Goal: Information Seeking & Learning: Learn about a topic

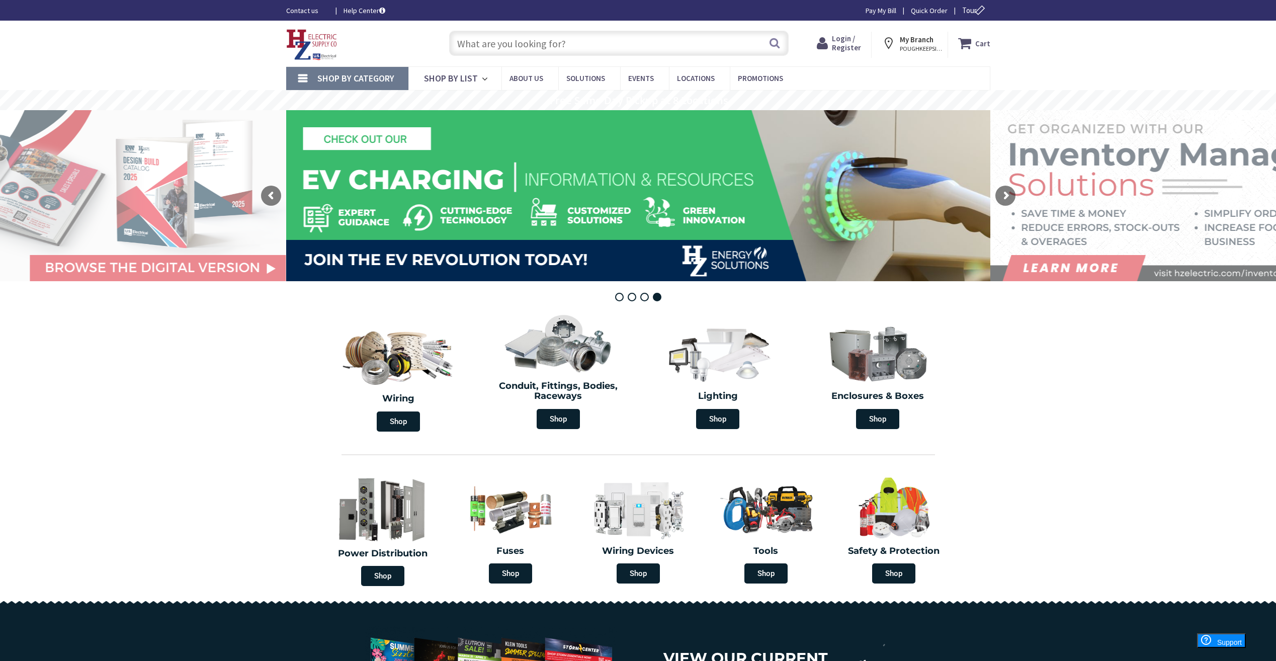
click at [844, 47] on span "Login / Register" at bounding box center [846, 43] width 29 height 19
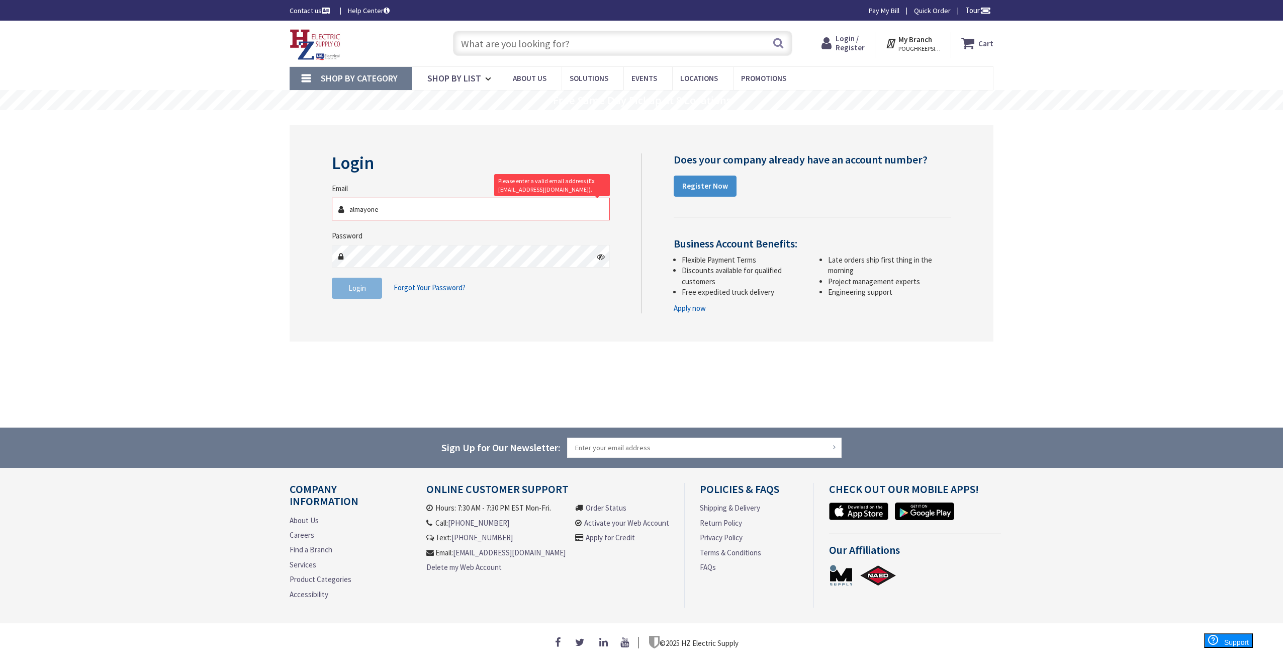
type input "[EMAIL_ADDRESS][DOMAIN_NAME]"
click at [368, 244] on div "Password" at bounding box center [471, 248] width 278 height 37
click at [351, 288] on span "Login" at bounding box center [357, 288] width 18 height 10
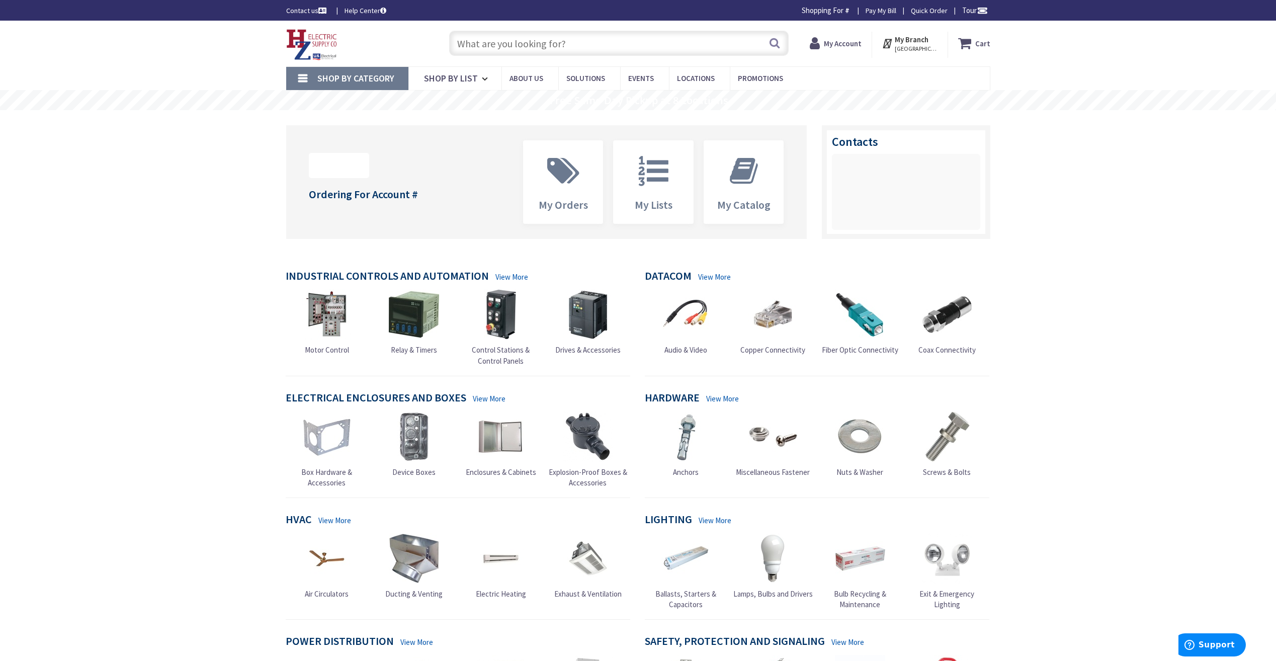
click at [499, 45] on input "text" at bounding box center [618, 43] width 339 height 25
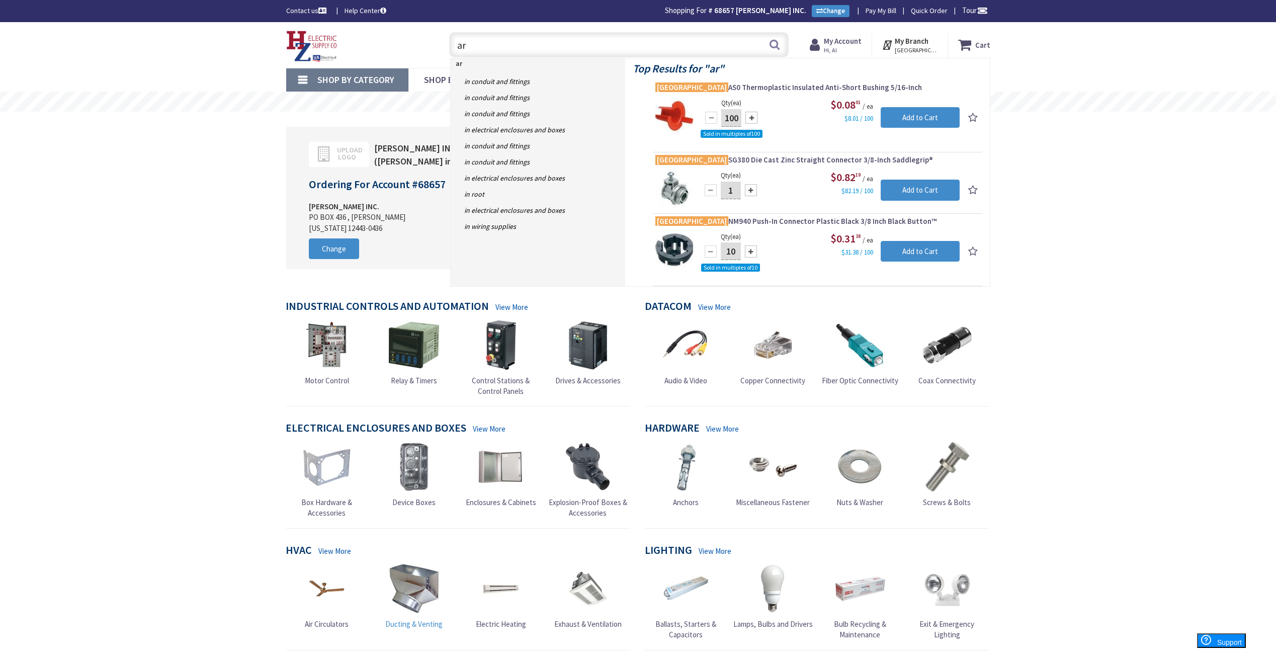
type input "a"
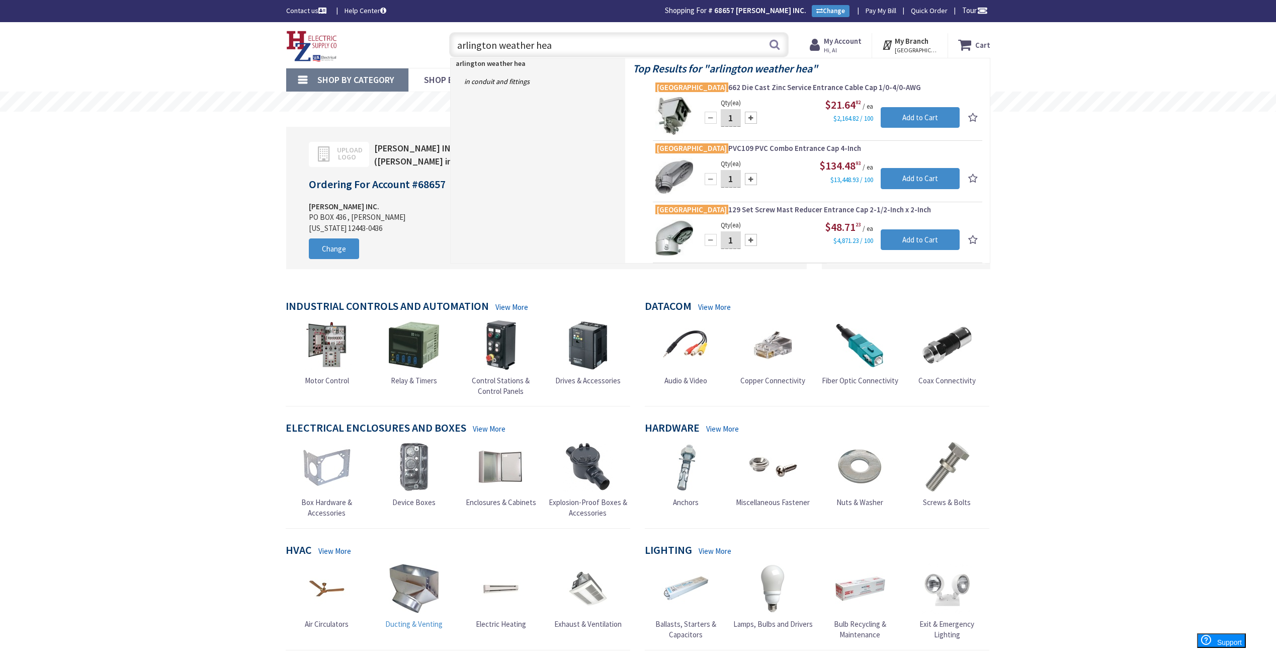
type input "arlington weather head"
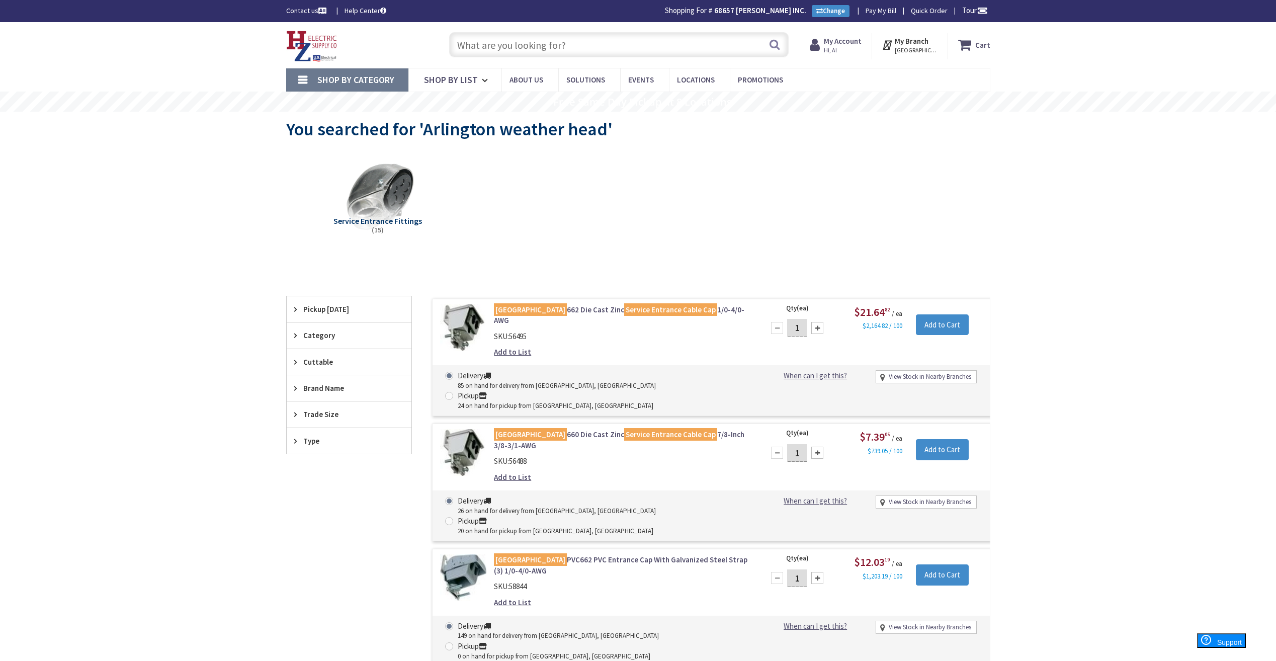
click at [462, 42] on input "text" at bounding box center [618, 44] width 339 height 25
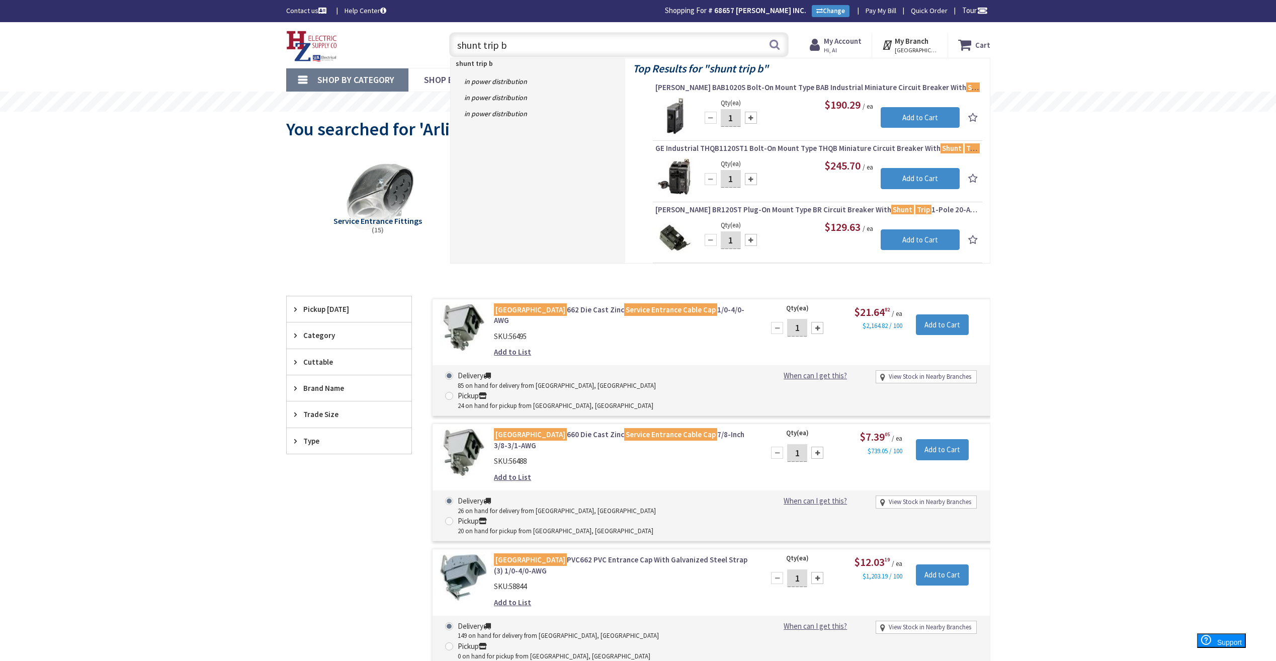
type input "shunt trip br"
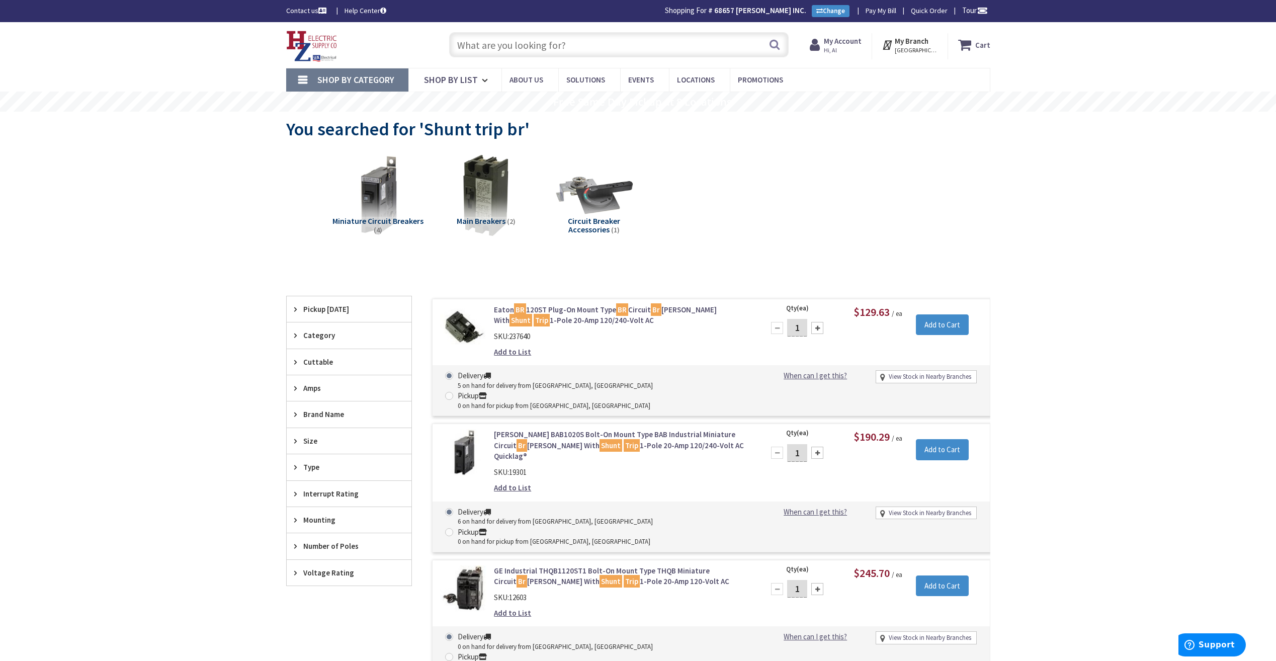
click at [565, 313] on link "Eaton BR 120ST Plug-On Mount Type BR Circuit Br eaker With Shunt Trip 1-Pole 20…" at bounding box center [622, 315] width 256 height 22
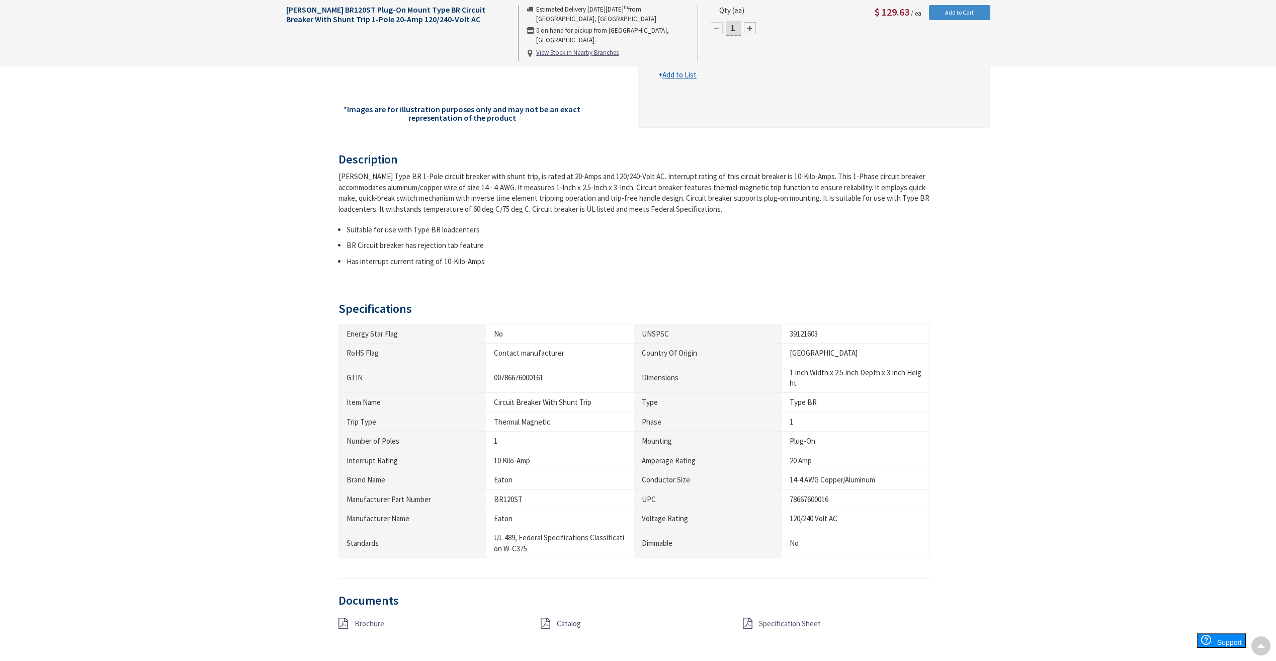
scroll to position [402, 0]
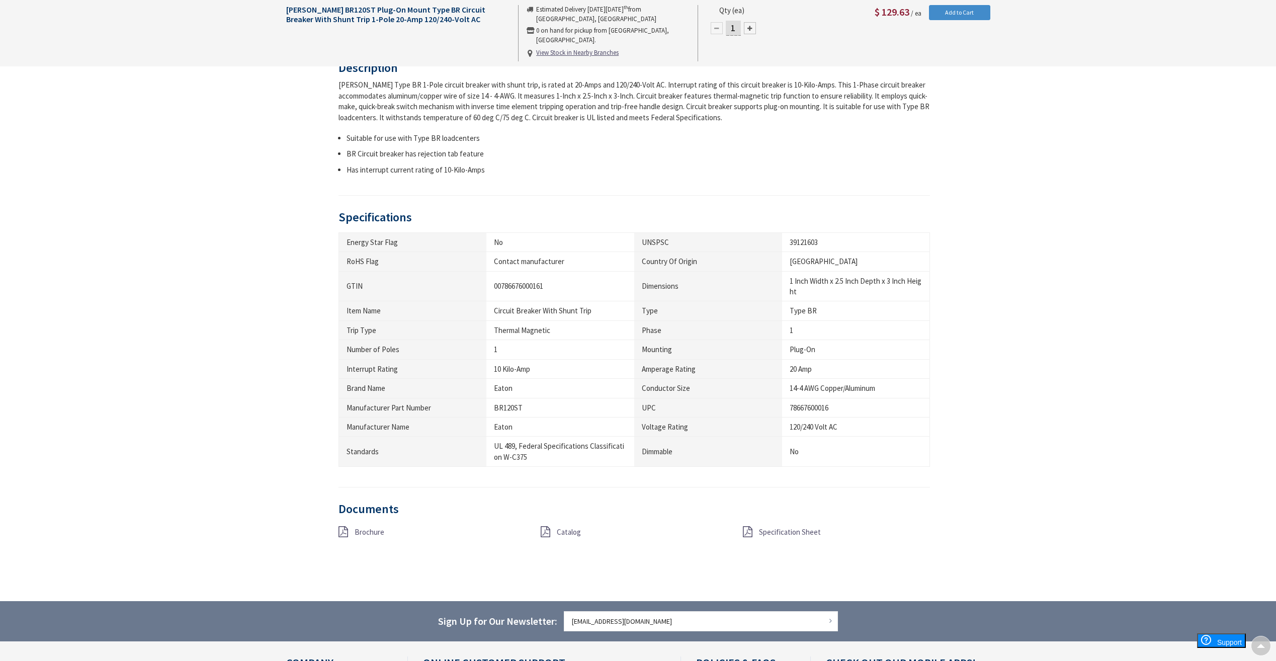
click at [768, 536] on span "Specification Sheet" at bounding box center [790, 532] width 62 height 10
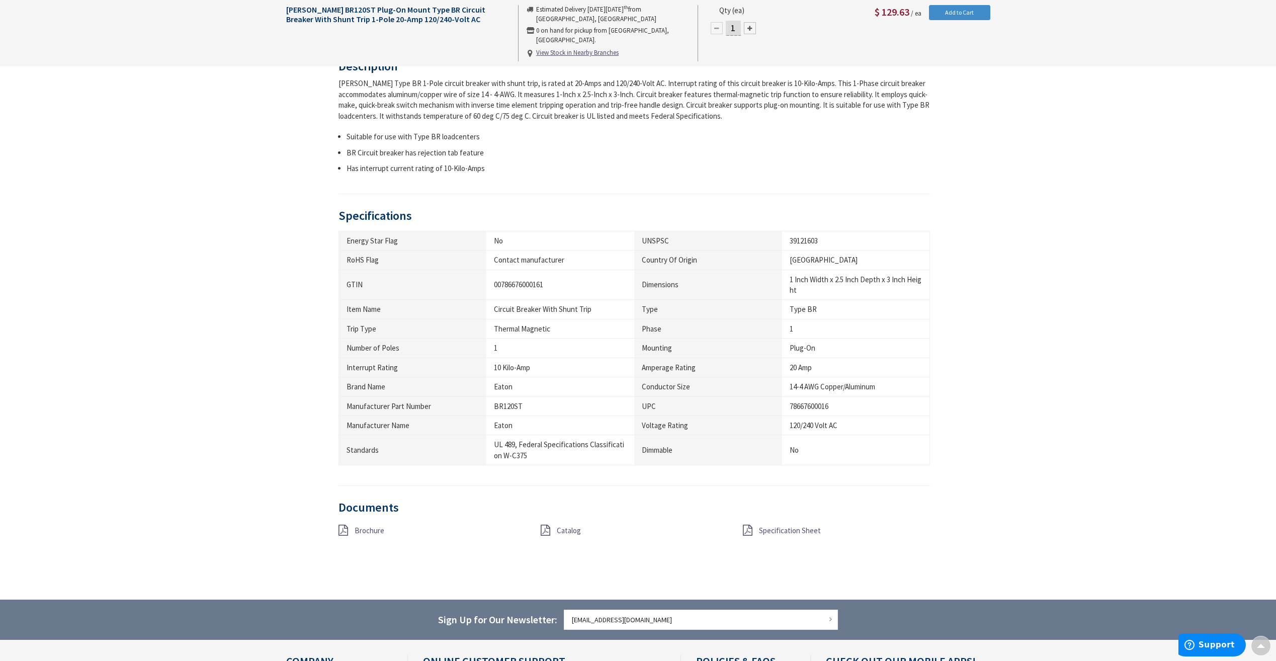
click at [361, 531] on span "Brochure" at bounding box center [369, 530] width 30 height 10
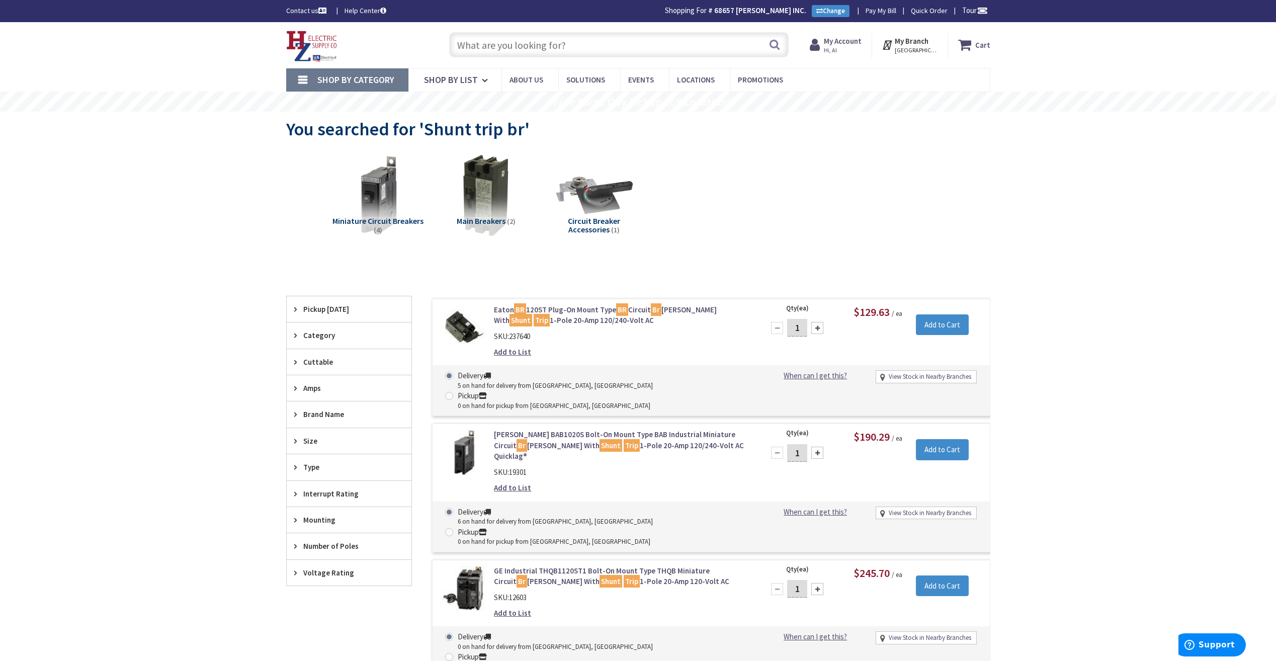
click at [532, 310] on link "Eaton BR 120ST Plug-On Mount Type BR Circuit Br eaker With Shunt Trip 1-Pole 20…" at bounding box center [622, 315] width 256 height 22
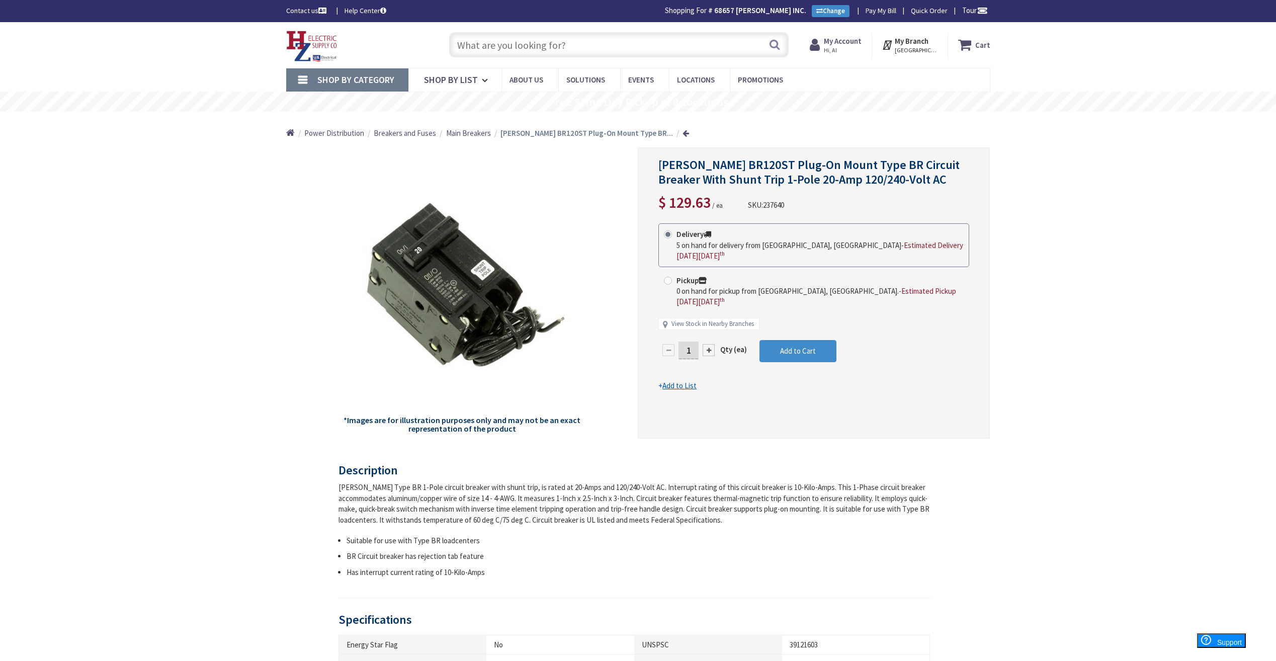
click at [857, 42] on strong "My Account" at bounding box center [843, 41] width 38 height 10
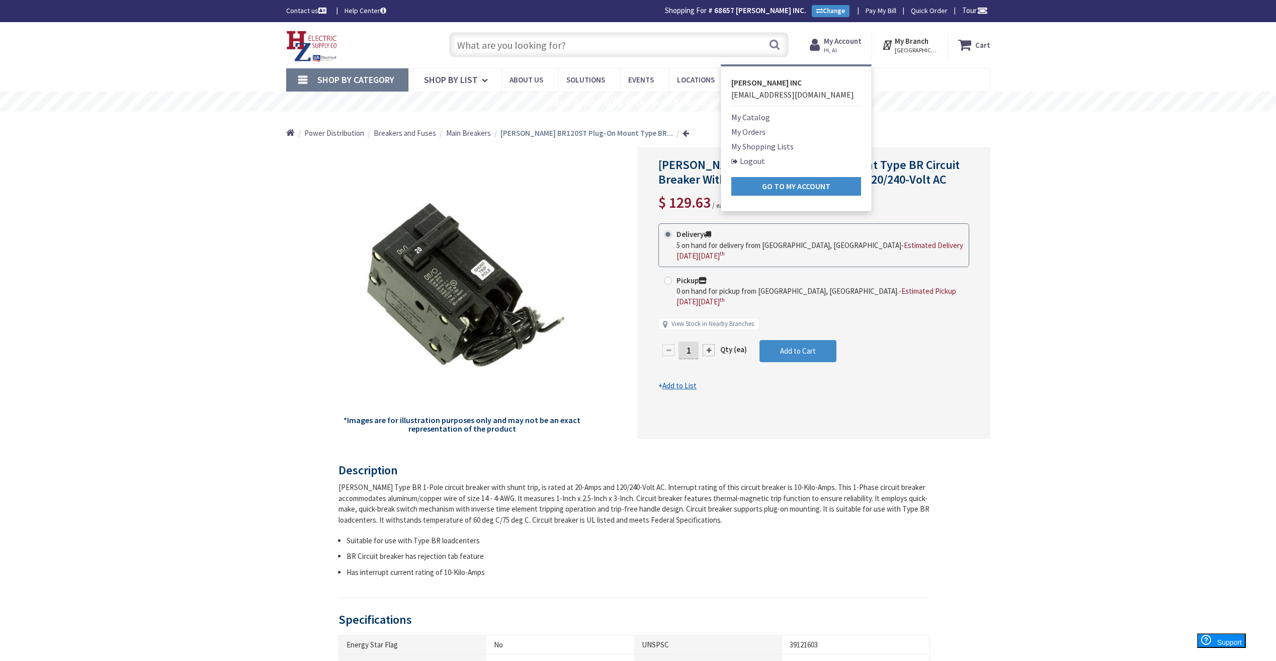
click at [753, 163] on link "Logout" at bounding box center [748, 161] width 34 height 12
